Goal: Navigation & Orientation: Find specific page/section

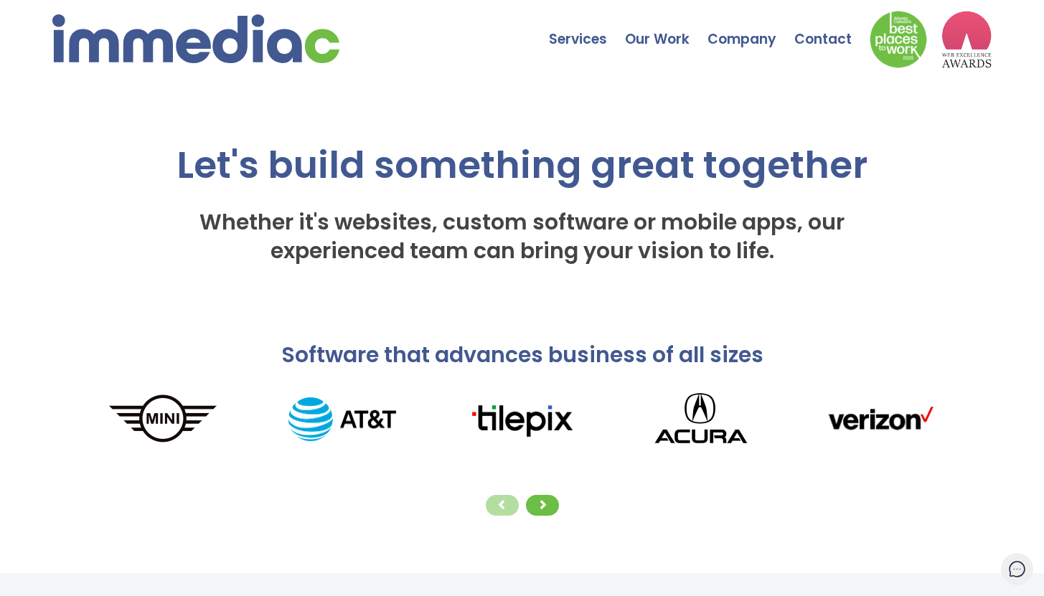
scroll to position [21, 0]
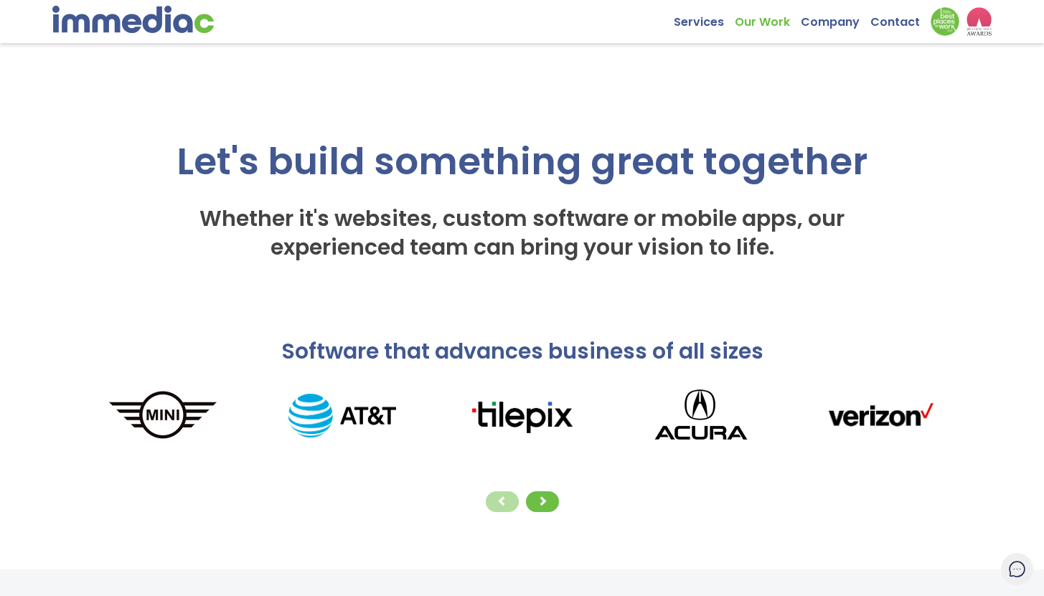
click at [758, 22] on link "Our Work" at bounding box center [768, 18] width 66 height 22
